Goal: Register for event/course

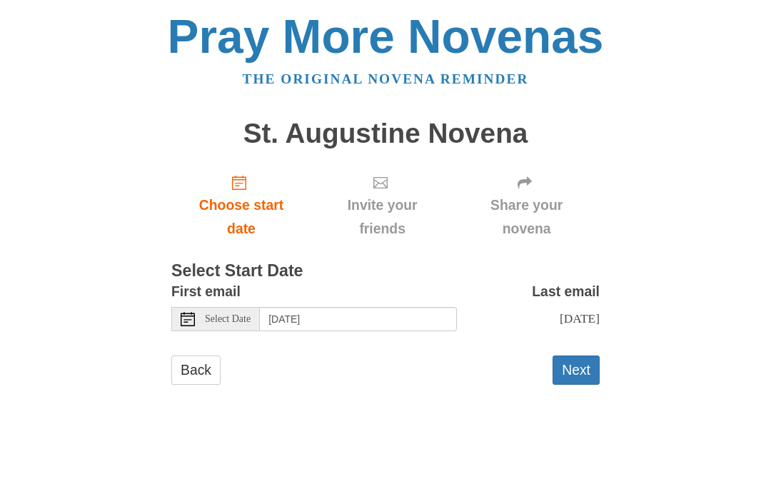
click at [246, 182] on icon "Choose start date" at bounding box center [239, 183] width 14 height 14
click at [200, 372] on link "Back" at bounding box center [195, 369] width 49 height 29
click at [244, 187] on icon "Choose start date" at bounding box center [239, 183] width 14 height 14
click at [195, 314] on div "Select Date" at bounding box center [215, 319] width 88 height 24
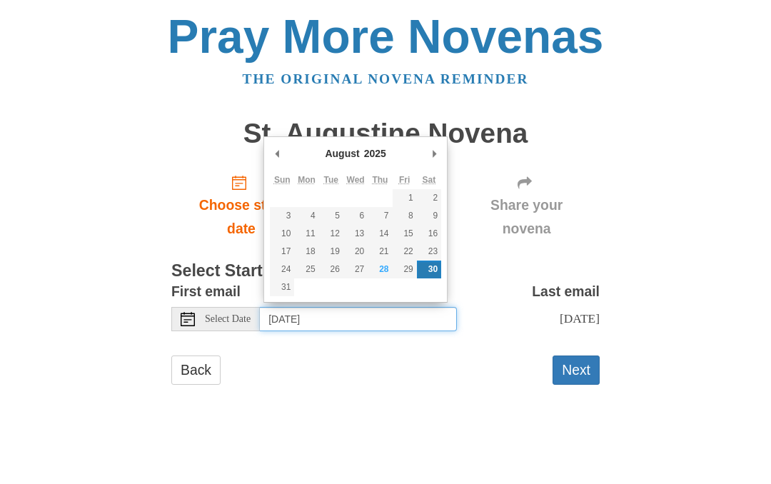
type input "Thursday, August 28th"
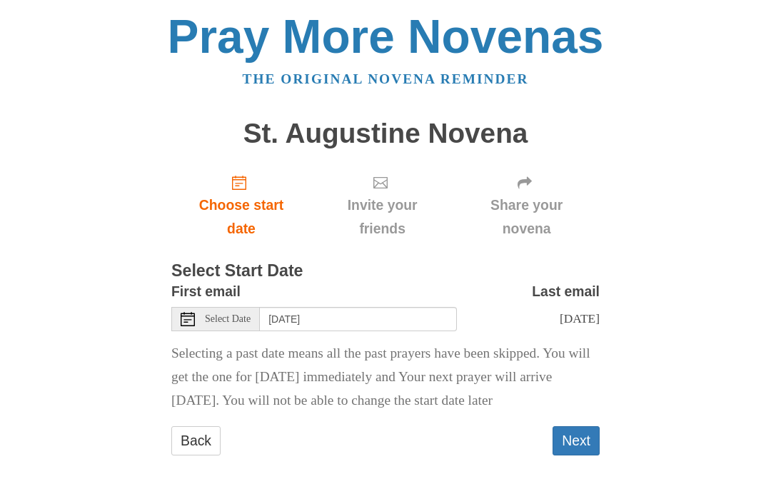
click at [578, 437] on button "Next" at bounding box center [575, 440] width 47 height 29
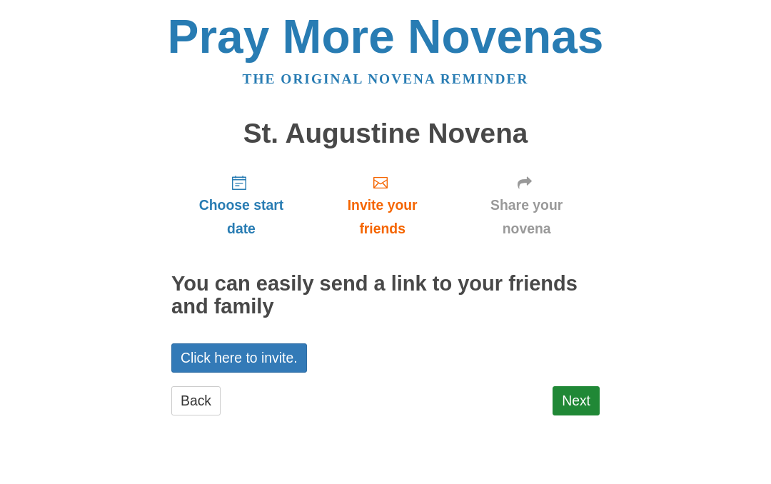
click at [572, 396] on link "Next" at bounding box center [575, 400] width 47 height 29
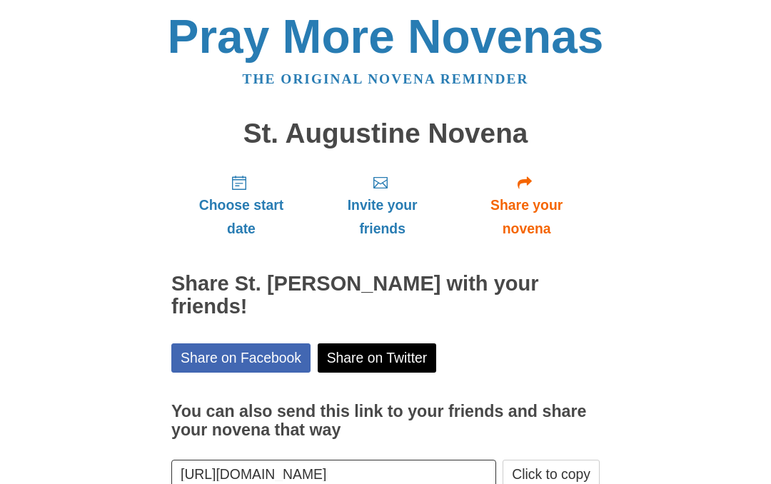
click at [521, 163] on link "Share your novena" at bounding box center [526, 205] width 146 height 85
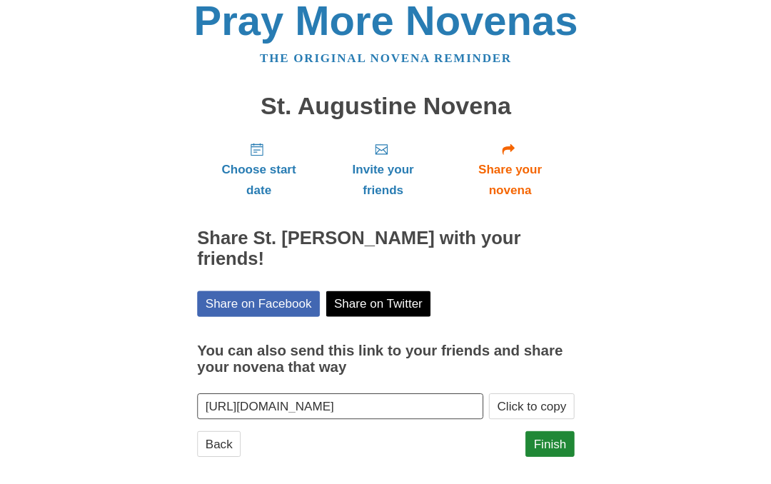
scroll to position [83, 0]
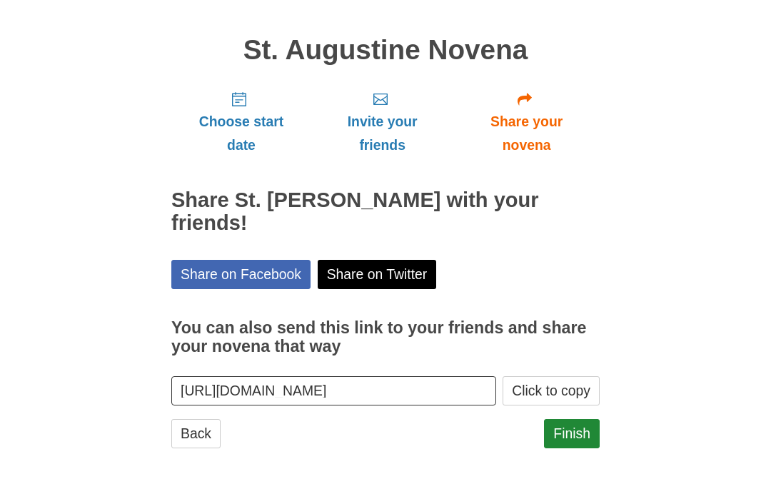
click at [567, 432] on link "Finish" at bounding box center [572, 433] width 56 height 29
